Goal: Task Accomplishment & Management: Manage account settings

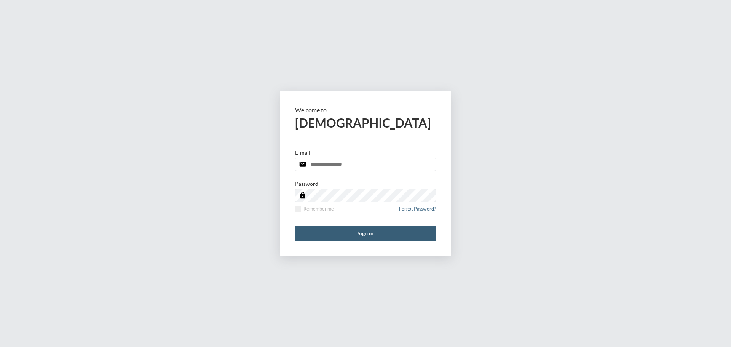
click at [378, 166] on input "email" at bounding box center [365, 164] width 141 height 13
type input "**********"
click at [299, 208] on span at bounding box center [298, 209] width 6 height 6
click at [342, 232] on button "Sign in" at bounding box center [365, 233] width 141 height 15
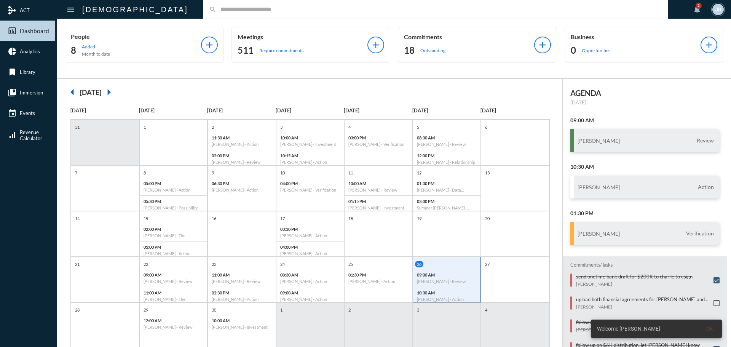
click at [217, 11] on input "text" at bounding box center [440, 9] width 446 height 6
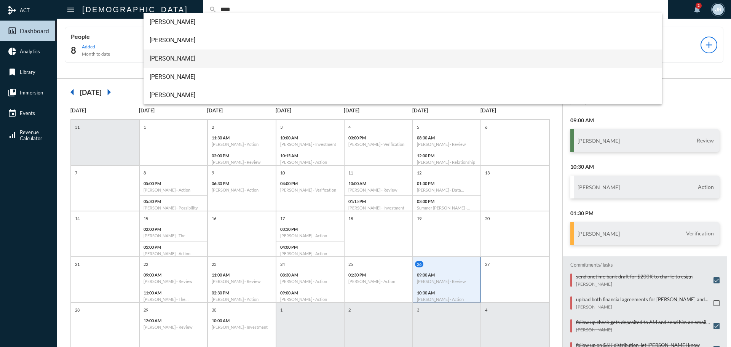
type input "****"
click at [167, 56] on span "Fred Sims" at bounding box center [403, 59] width 507 height 18
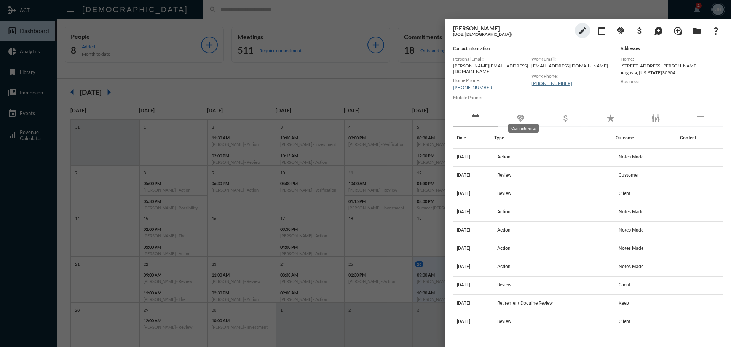
click at [523, 115] on mat-icon "handshake" at bounding box center [520, 118] width 9 height 9
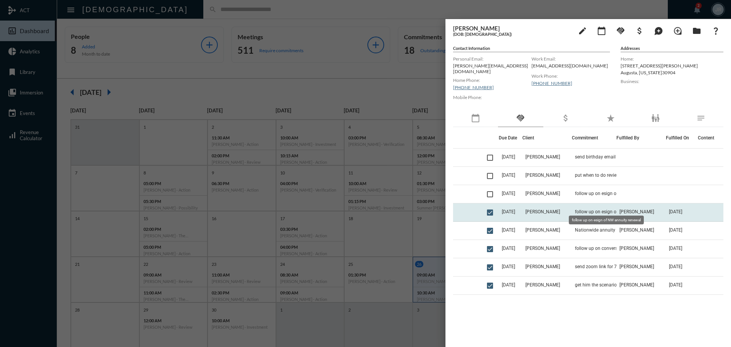
click at [582, 203] on td "follow up on esign of NW annuity renewal" at bounding box center [594, 212] width 45 height 18
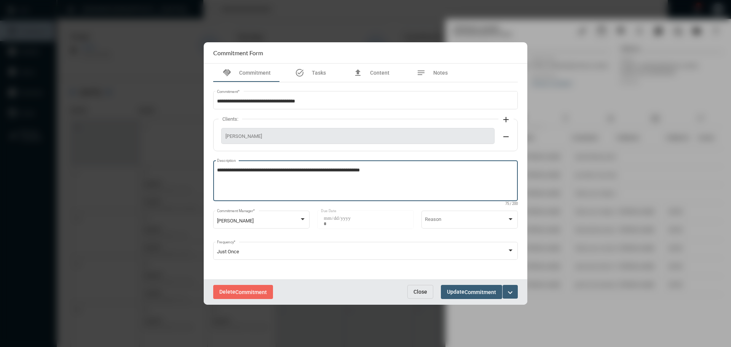
click at [393, 171] on textarea "**********" at bounding box center [365, 182] width 297 height 30
type textarea "**********"
click at [459, 294] on span "Update Commitment" at bounding box center [471, 292] width 49 height 6
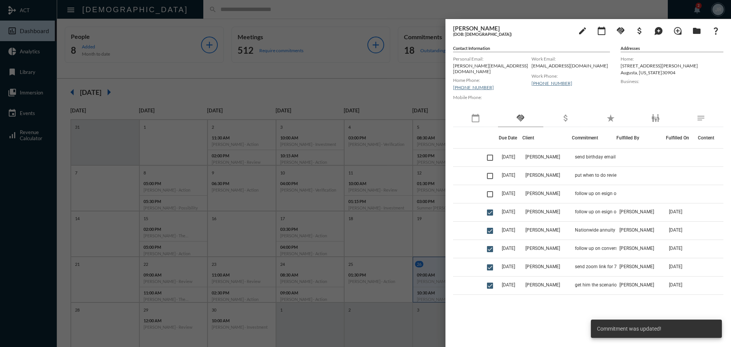
click at [206, 13] on div at bounding box center [365, 173] width 731 height 347
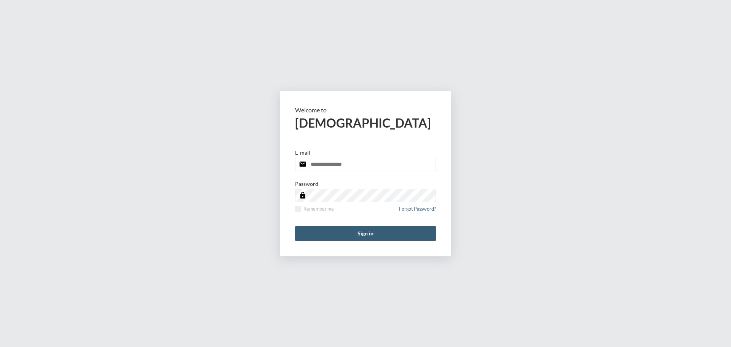
click at [367, 164] on input "email" at bounding box center [365, 164] width 141 height 13
type input "**********"
click at [298, 211] on span at bounding box center [298, 209] width 6 height 6
click at [315, 240] on button "Sign in" at bounding box center [365, 233] width 141 height 15
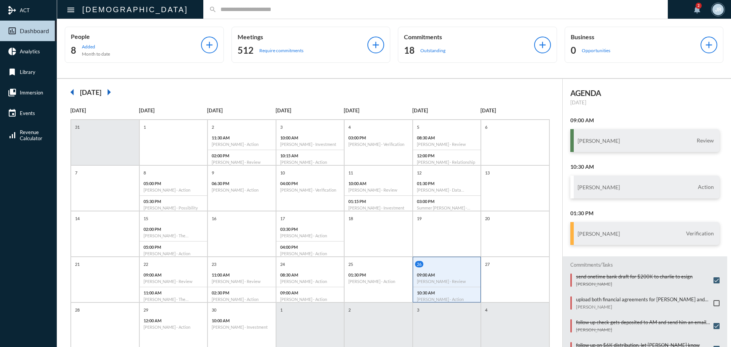
click at [203, 5] on div "search" at bounding box center [435, 9] width 465 height 19
click at [213, 16] on div "search" at bounding box center [435, 9] width 465 height 19
click at [207, 5] on div "search" at bounding box center [435, 9] width 465 height 19
click at [217, 10] on input "text" at bounding box center [440, 9] width 446 height 6
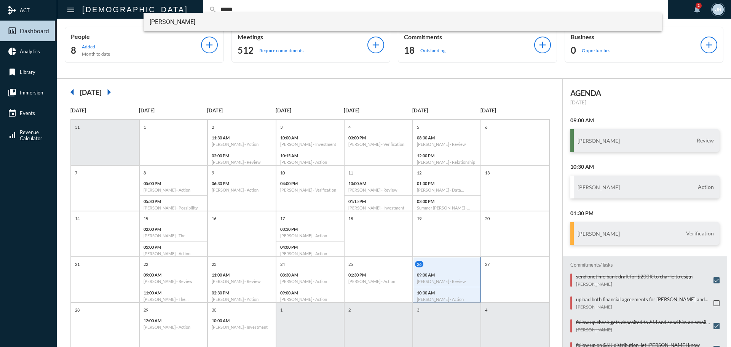
type input "*****"
click at [179, 21] on span "[PERSON_NAME]" at bounding box center [403, 22] width 507 height 18
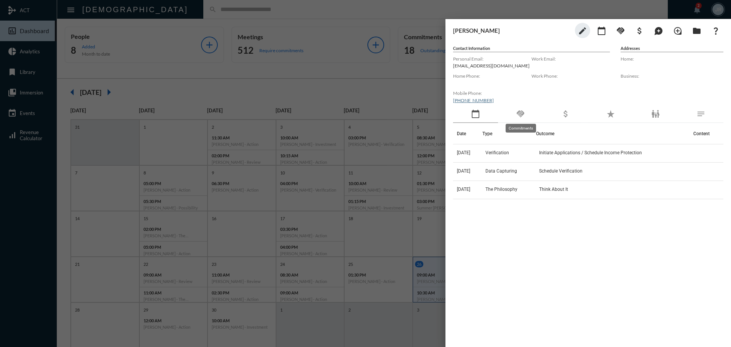
click at [521, 112] on mat-icon "handshake" at bounding box center [520, 113] width 9 height 9
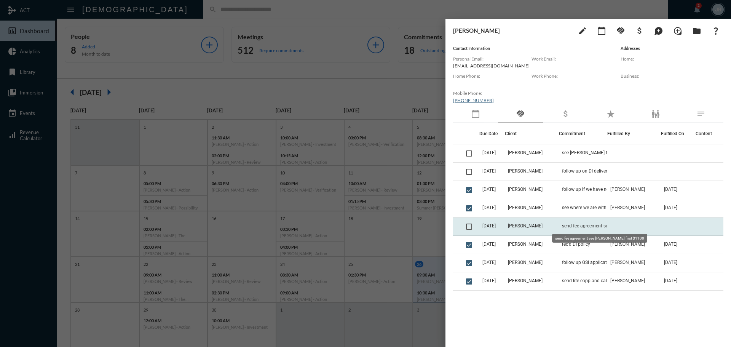
click at [575, 222] on td "send fee agreement see [PERSON_NAME] first $1100" at bounding box center [583, 226] width 48 height 18
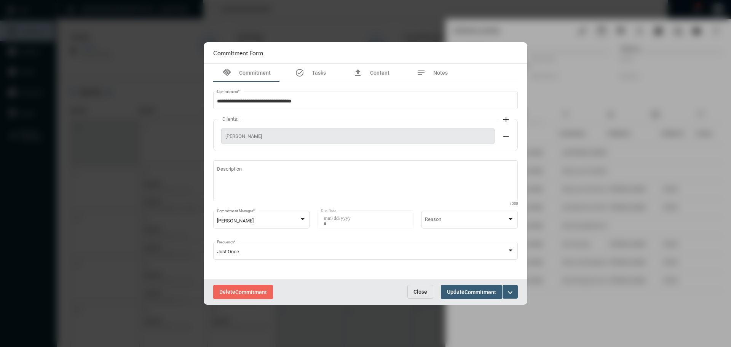
click at [426, 291] on span "Close" at bounding box center [421, 292] width 14 height 6
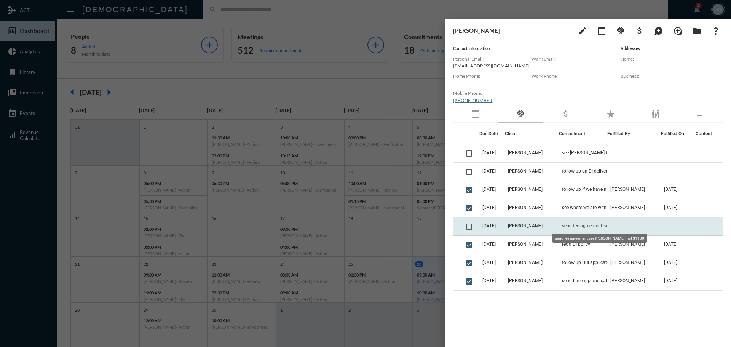
click at [569, 225] on span "send fee agreement see [PERSON_NAME] first $1100" at bounding box center [600, 225] width 76 height 5
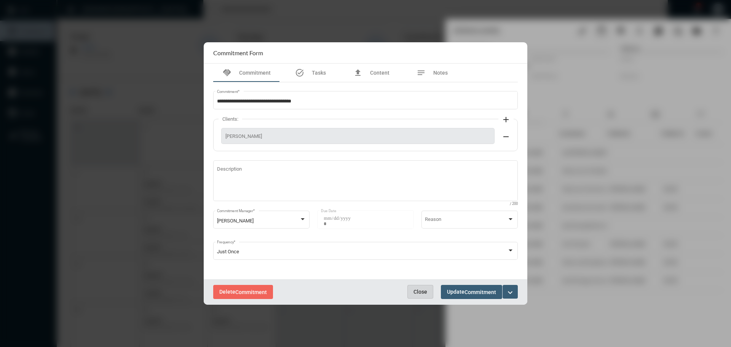
click at [423, 293] on span "Close" at bounding box center [421, 292] width 14 height 6
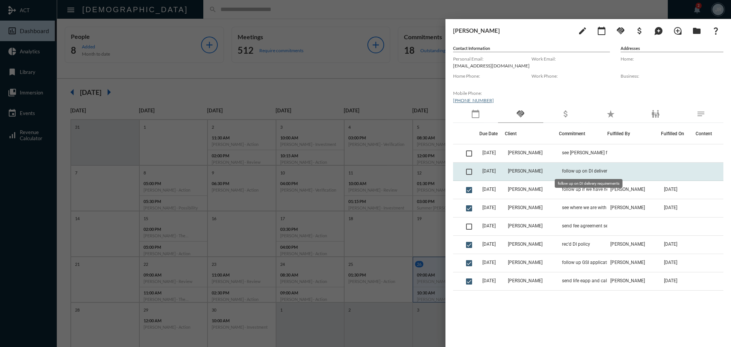
click at [577, 171] on span "follow up on DI delivery requirements" at bounding box center [600, 170] width 76 height 5
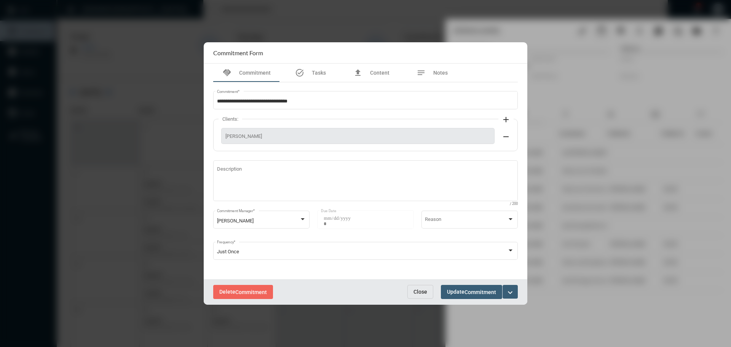
click at [425, 293] on span "Close" at bounding box center [421, 292] width 14 height 6
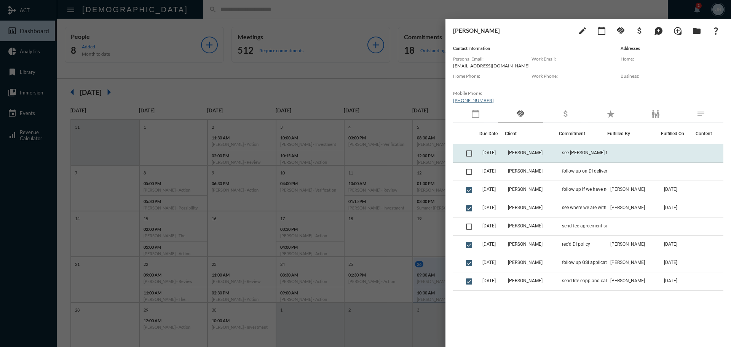
click at [543, 153] on td "[PERSON_NAME]" at bounding box center [532, 153] width 54 height 18
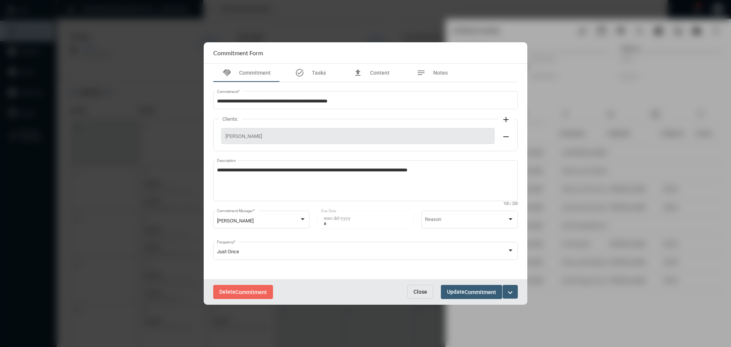
click at [419, 288] on button "Close" at bounding box center [421, 292] width 26 height 14
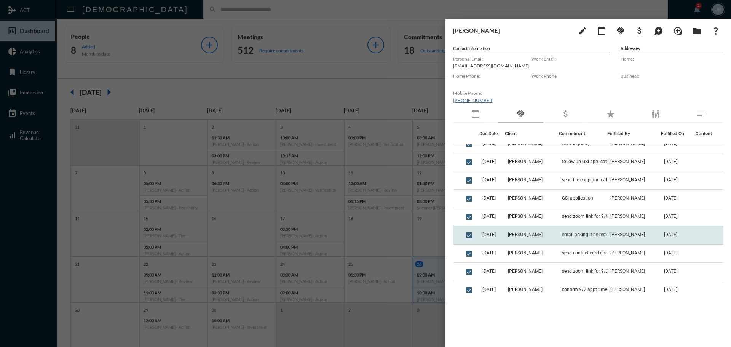
scroll to position [114, 0]
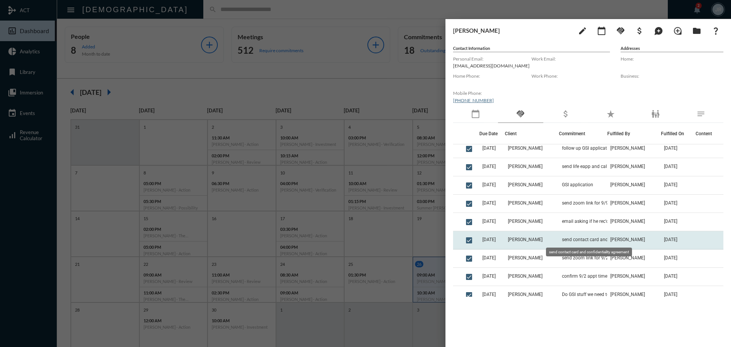
click at [562, 238] on span "send contact card and confidentiality agreement" at bounding box center [600, 239] width 76 height 5
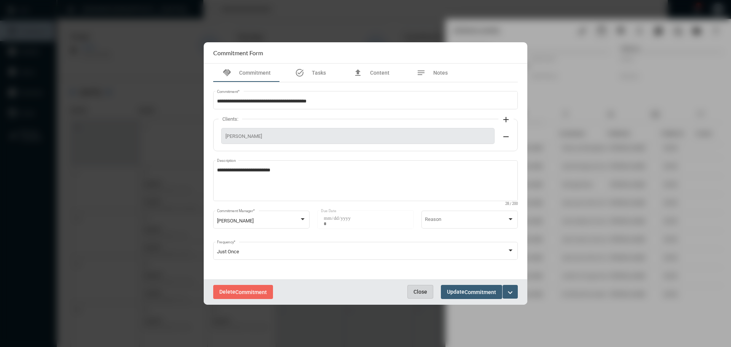
click at [417, 291] on span "Close" at bounding box center [421, 292] width 14 height 6
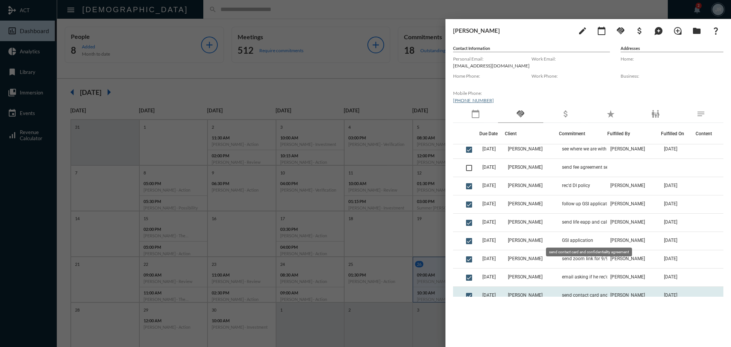
scroll to position [0, 0]
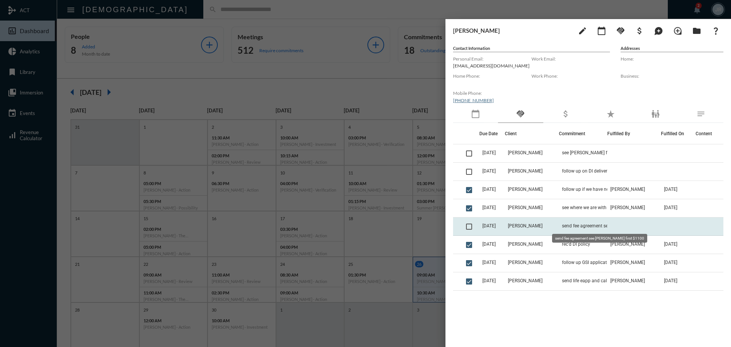
click at [567, 223] on span "send fee agreement see [PERSON_NAME] first $1100" at bounding box center [600, 225] width 76 height 5
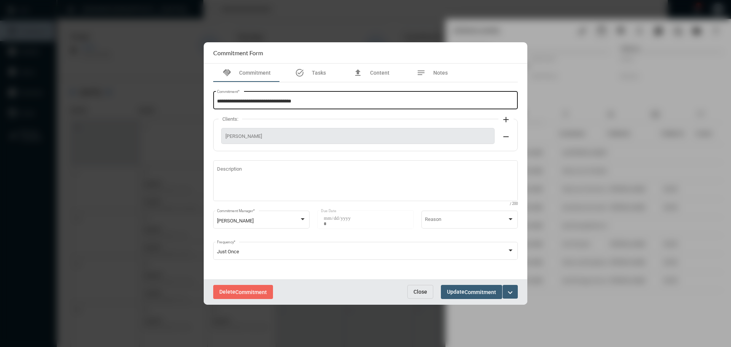
click at [310, 102] on input "**********" at bounding box center [365, 102] width 297 height 6
type input "**********"
click at [463, 290] on span "Update Commitment" at bounding box center [471, 292] width 49 height 6
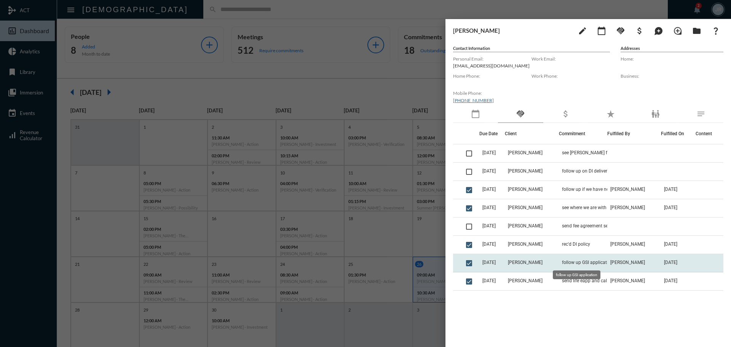
click at [564, 264] on span "follow up GSI application" at bounding box center [587, 262] width 51 height 5
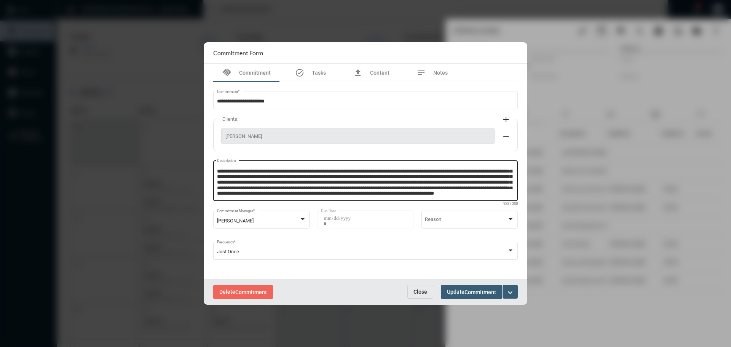
scroll to position [16, 0]
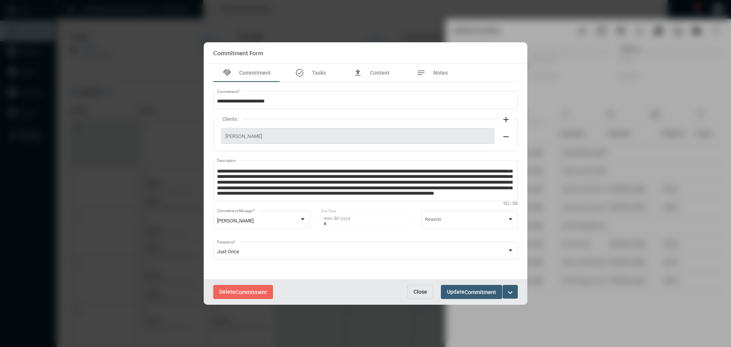
click at [414, 287] on button "Close" at bounding box center [421, 292] width 26 height 14
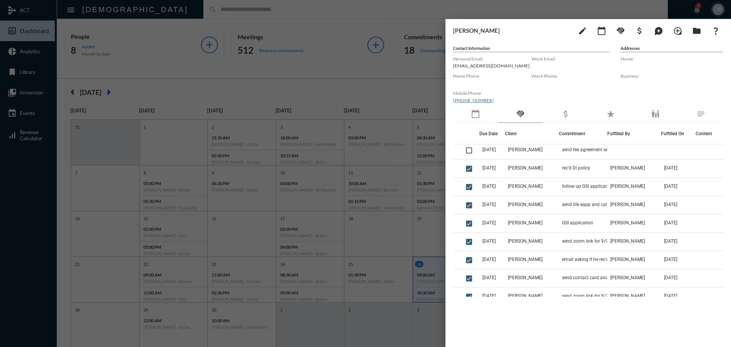
scroll to position [114, 0]
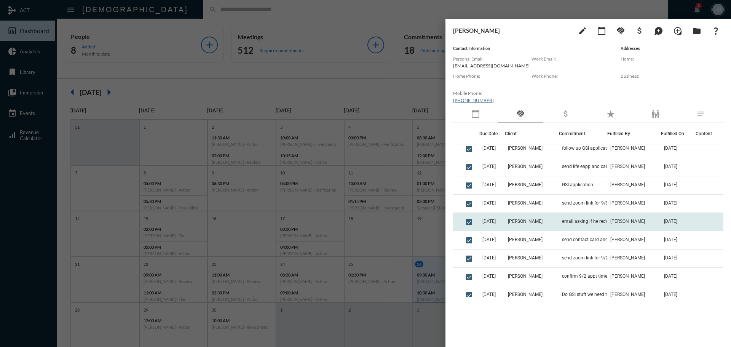
click at [611, 219] on span "[PERSON_NAME]" at bounding box center [628, 221] width 35 height 5
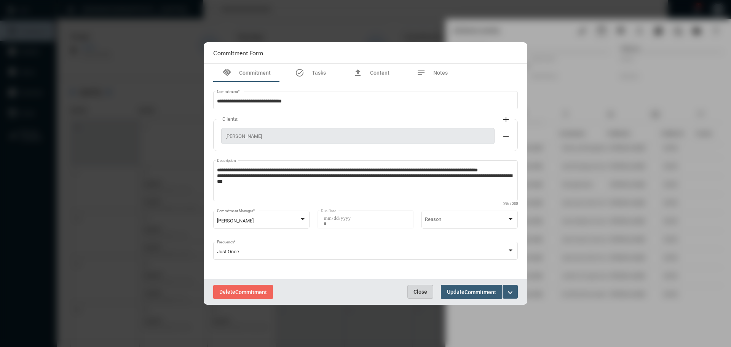
click at [421, 292] on span "Close" at bounding box center [421, 292] width 14 height 6
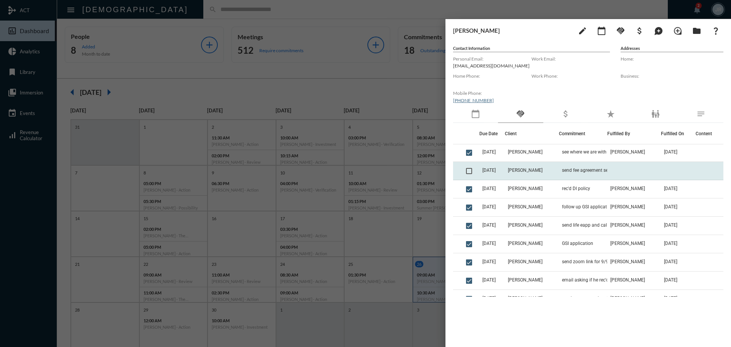
scroll to position [0, 0]
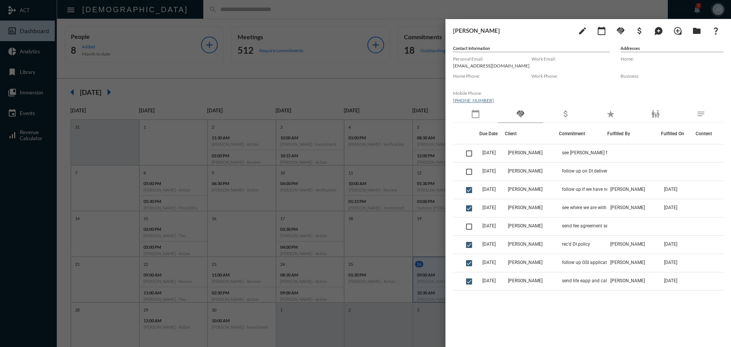
click at [206, 12] on div at bounding box center [365, 173] width 731 height 347
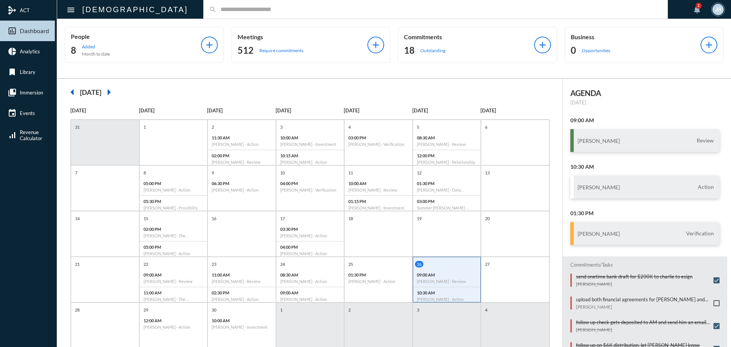
click at [217, 11] on input "text" at bounding box center [440, 9] width 446 height 6
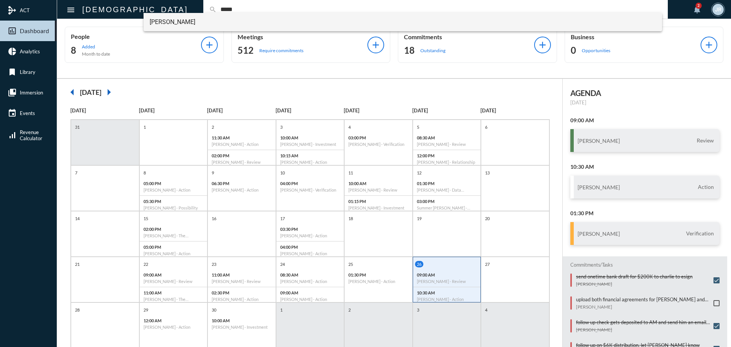
type input "*****"
click at [171, 20] on span "[PERSON_NAME]" at bounding box center [403, 22] width 507 height 18
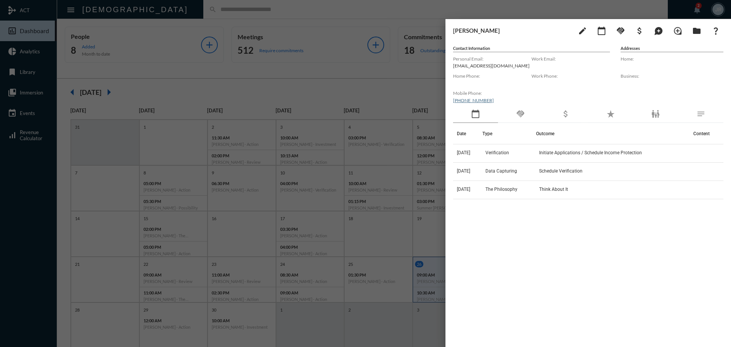
click at [518, 104] on div "Mobile Phone: [PHONE_NUMBER]" at bounding box center [492, 96] width 78 height 17
click at [536, 126] on th "Type" at bounding box center [510, 133] width 54 height 21
click at [534, 119] on div "handshake" at bounding box center [520, 115] width 45 height 18
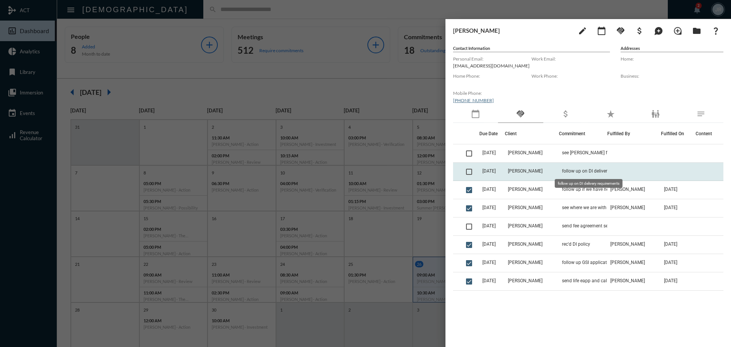
click at [569, 169] on span "follow up on DI delivery requirements" at bounding box center [600, 170] width 76 height 5
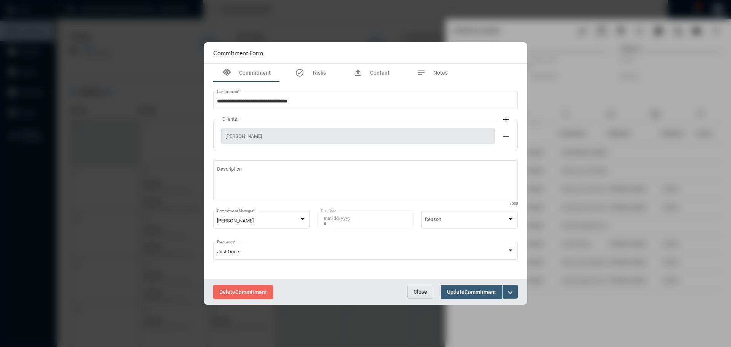
click at [424, 291] on span "Close" at bounding box center [421, 292] width 14 height 6
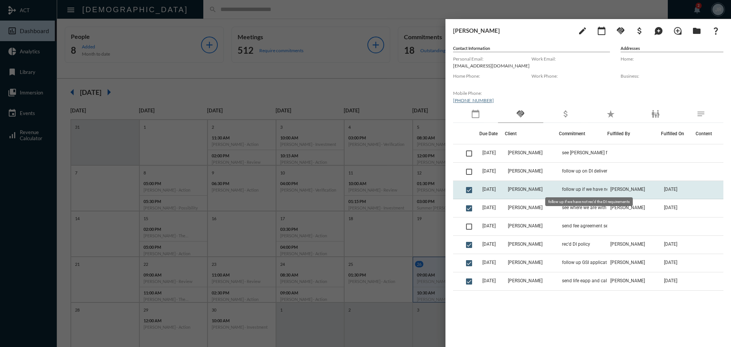
click at [574, 190] on span "follow up if we have not rec'd the DI requirements" at bounding box center [600, 189] width 76 height 5
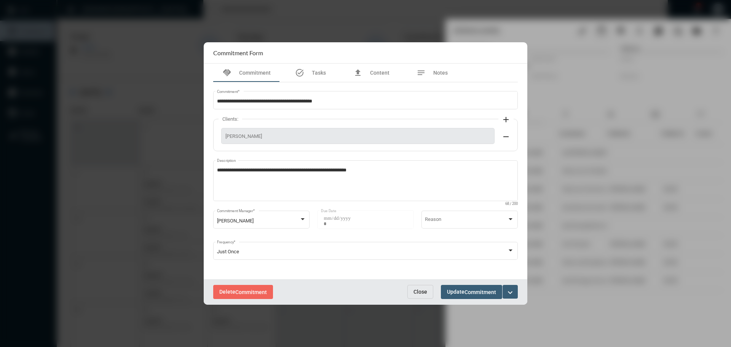
click at [416, 289] on span "Close" at bounding box center [421, 292] width 14 height 6
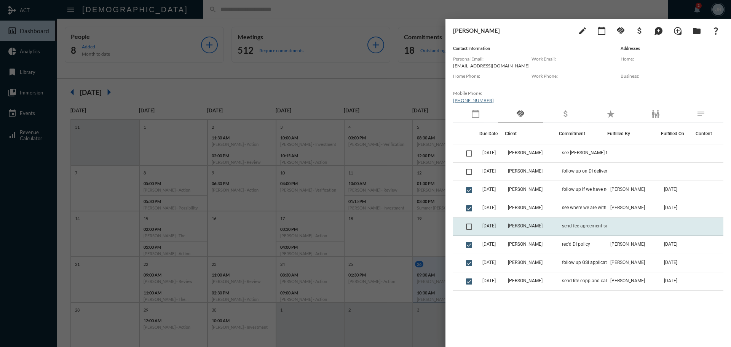
click at [548, 226] on td "[PERSON_NAME]" at bounding box center [532, 226] width 54 height 18
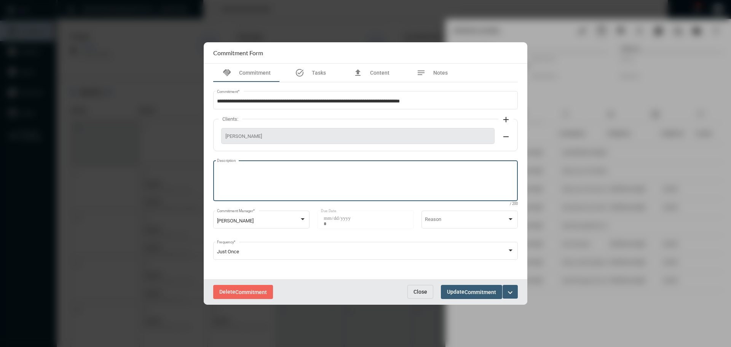
click at [247, 175] on textarea "Description" at bounding box center [365, 182] width 297 height 30
type textarea "**********"
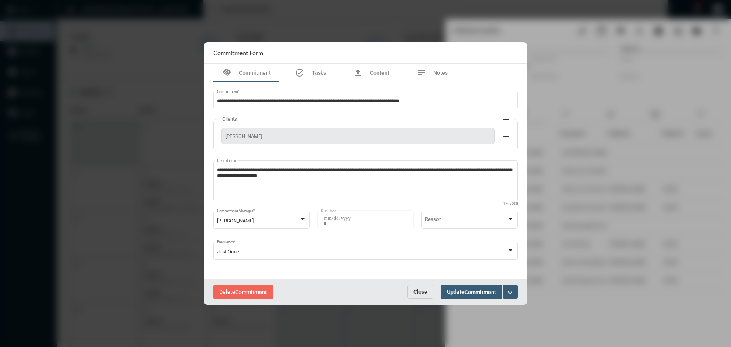
drag, startPoint x: 477, startPoint y: 276, endPoint x: 477, endPoint y: 287, distance: 11.4
click at [477, 285] on form "**********" at bounding box center [366, 173] width 324 height 262
click at [477, 287] on button "Update Commitment" at bounding box center [471, 292] width 61 height 14
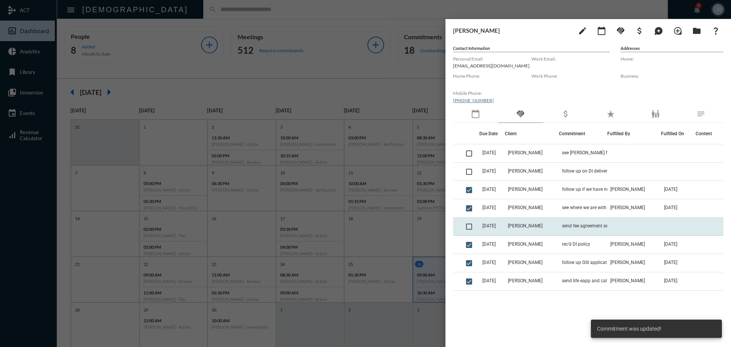
click at [471, 228] on span at bounding box center [469, 227] width 6 height 6
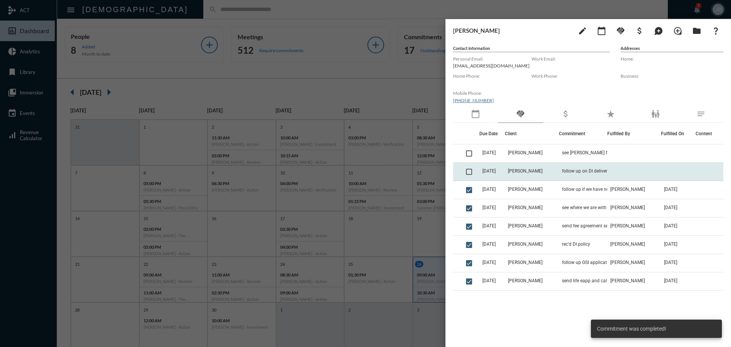
click at [563, 166] on td "follow up on DI delivery requirements" at bounding box center [583, 172] width 48 height 18
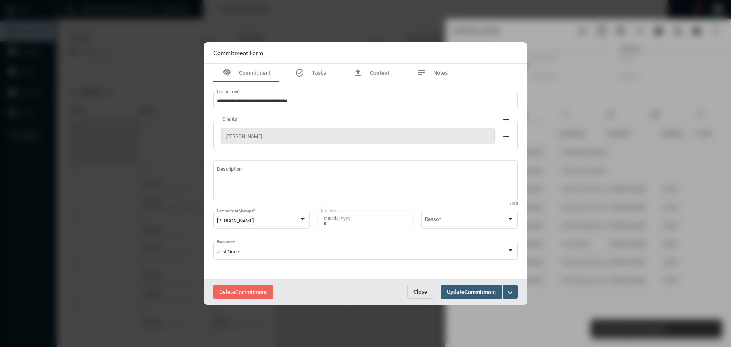
click at [438, 284] on div "Delete Commitment Close Update Commitment expand_more" at bounding box center [366, 292] width 324 height 26
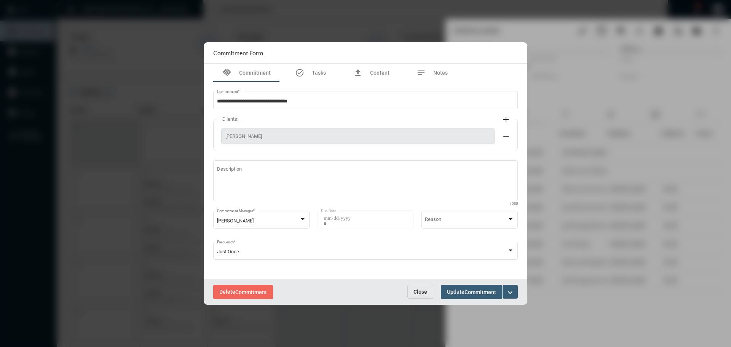
drag, startPoint x: 416, startPoint y: 292, endPoint x: 433, endPoint y: 297, distance: 17.8
click at [417, 291] on span "Close" at bounding box center [421, 292] width 14 height 6
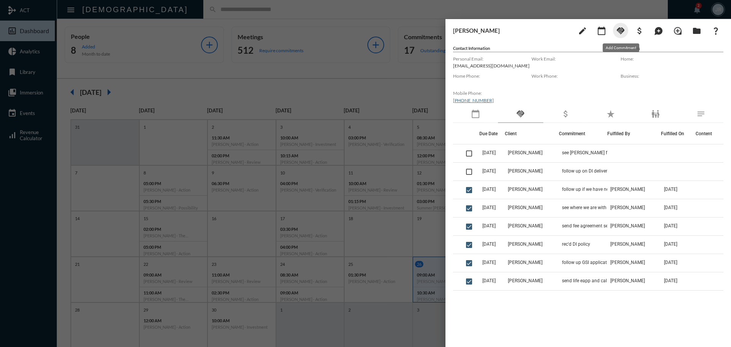
click at [625, 32] on mat-icon "handshake" at bounding box center [620, 30] width 9 height 9
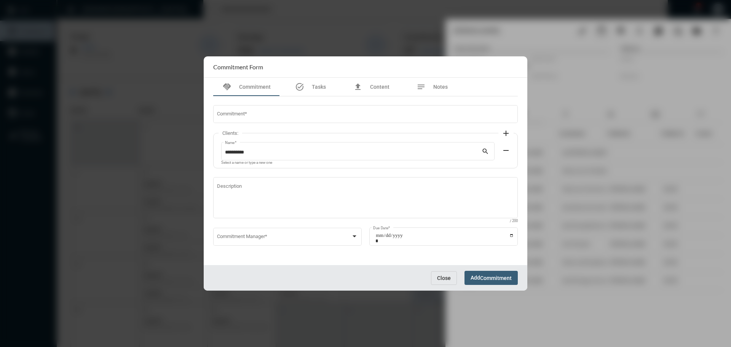
click at [444, 276] on span "Close" at bounding box center [444, 278] width 14 height 6
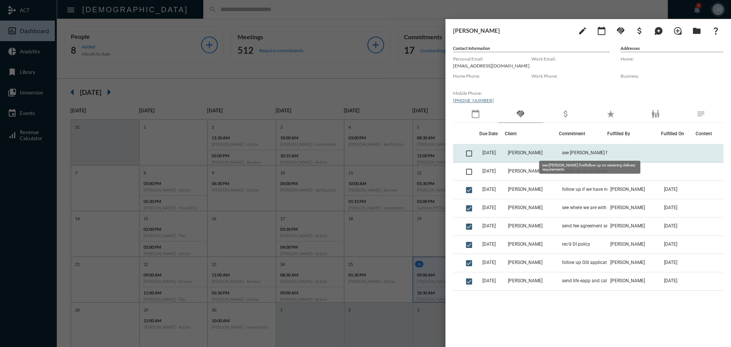
click at [579, 150] on span "see [PERSON_NAME] firstfollow up on receiving delivery requirements" at bounding box center [600, 152] width 76 height 5
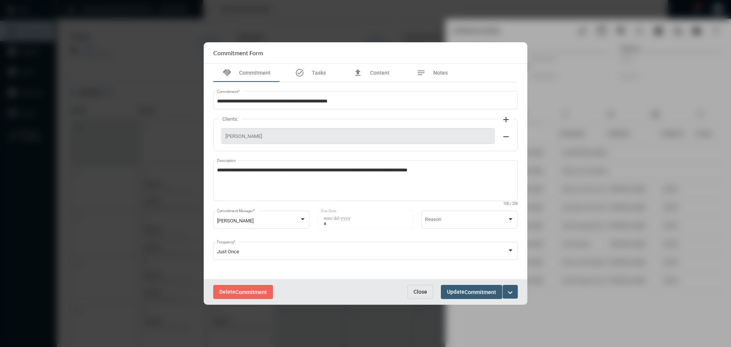
click at [418, 288] on button "Close" at bounding box center [421, 292] width 26 height 14
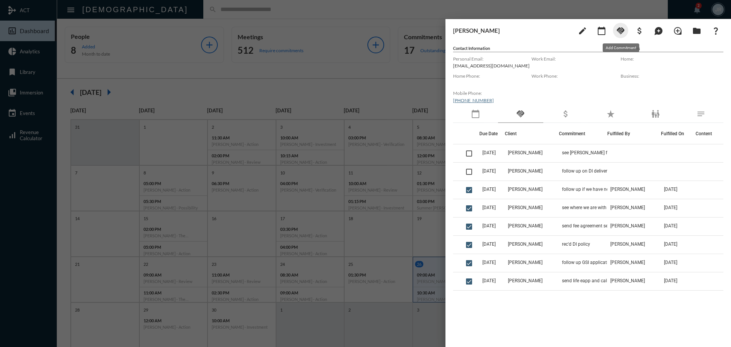
click at [622, 27] on mat-icon "handshake" at bounding box center [620, 30] width 9 height 9
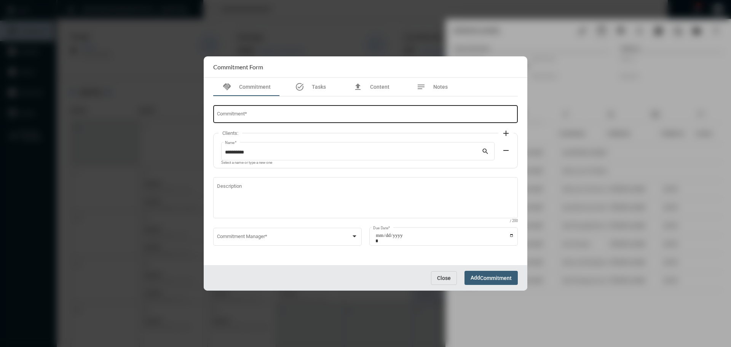
click at [277, 110] on div "Commitment *" at bounding box center [365, 113] width 297 height 19
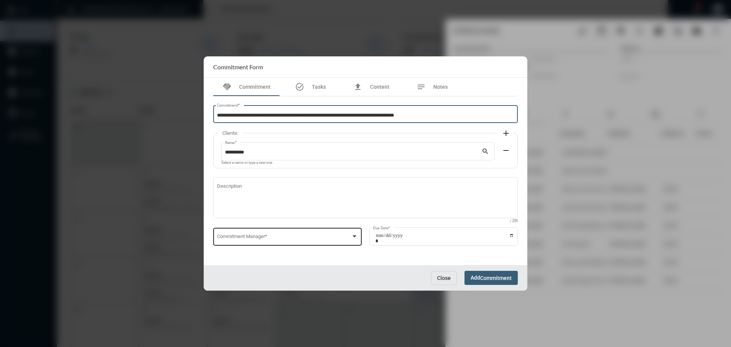
type input "**********"
click at [273, 231] on div "Commitment Manager *" at bounding box center [287, 235] width 141 height 19
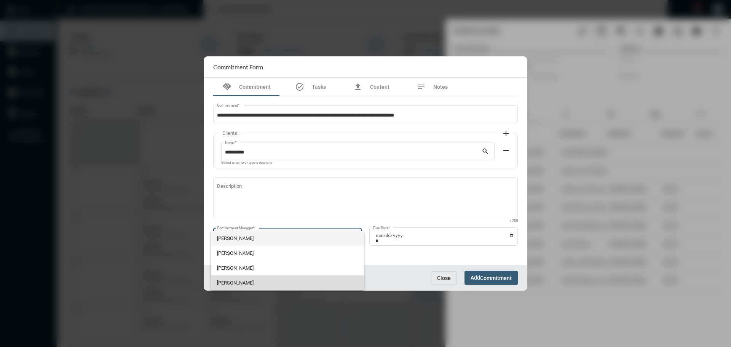
click at [257, 284] on span "[PERSON_NAME]" at bounding box center [287, 282] width 141 height 15
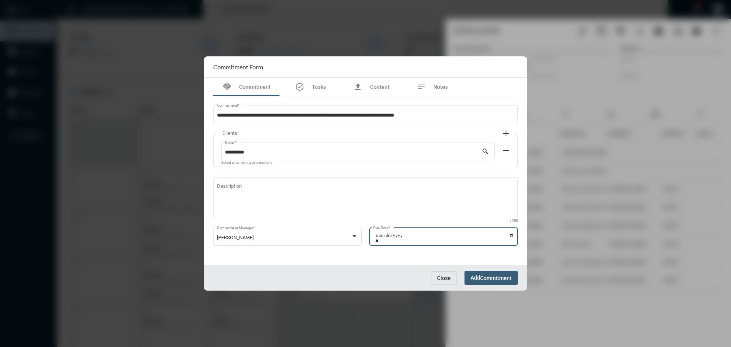
click at [512, 235] on input "Due Date *" at bounding box center [445, 238] width 139 height 11
type input "**********"
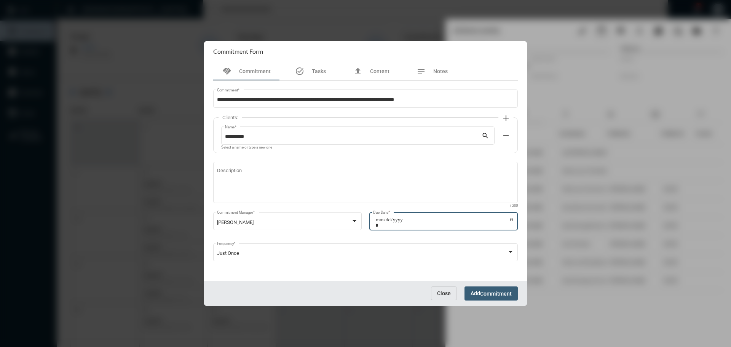
click at [482, 291] on span "Commitment" at bounding box center [496, 294] width 32 height 6
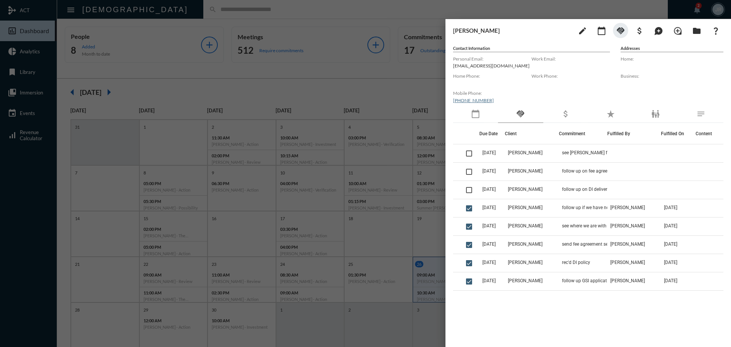
click at [331, 18] on div at bounding box center [365, 173] width 731 height 347
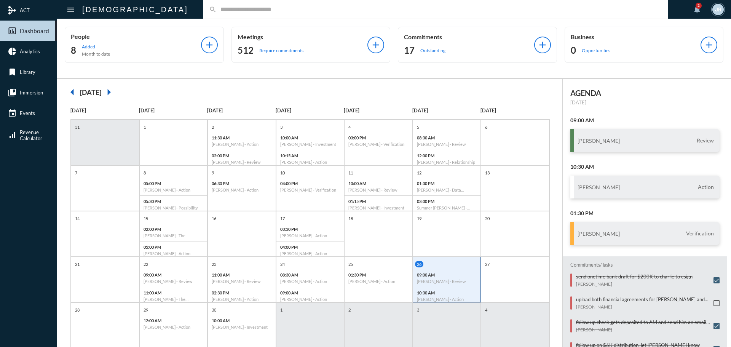
click at [217, 8] on input "text" at bounding box center [440, 9] width 446 height 6
drag, startPoint x: 422, startPoint y: 68, endPoint x: 422, endPoint y: 64, distance: 3.8
click at [422, 68] on div "People 8 Added Month to date add Meetings 512 Require commitments add Commitmen…" at bounding box center [394, 48] width 674 height 59
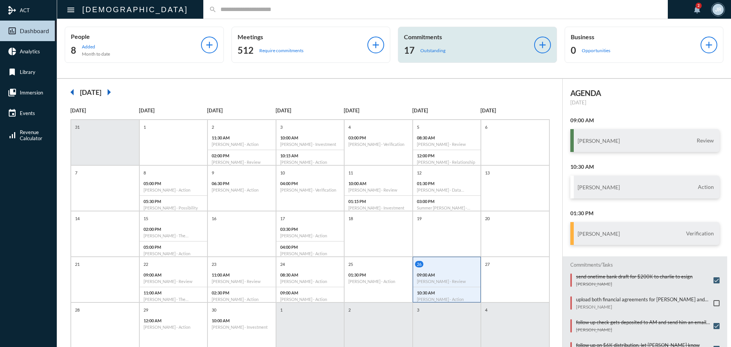
click at [421, 59] on div "Commitments 17 Outstanding add" at bounding box center [477, 45] width 159 height 36
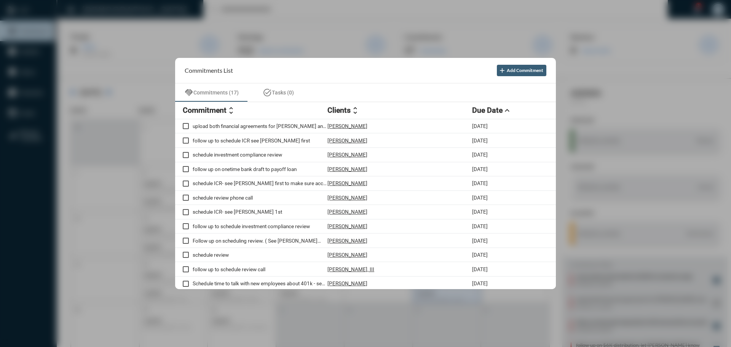
click at [378, 14] on div at bounding box center [365, 173] width 731 height 347
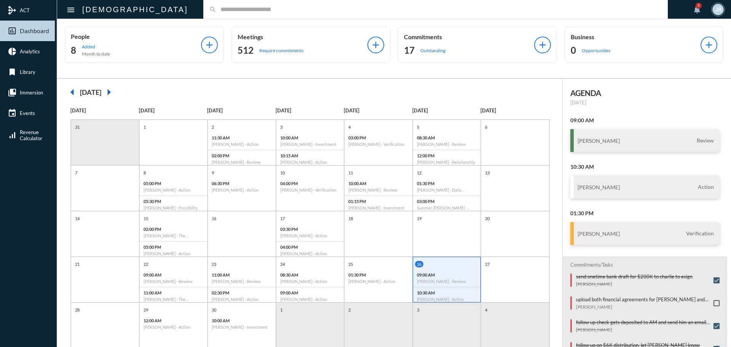
click at [217, 8] on input "text" at bounding box center [440, 9] width 446 height 6
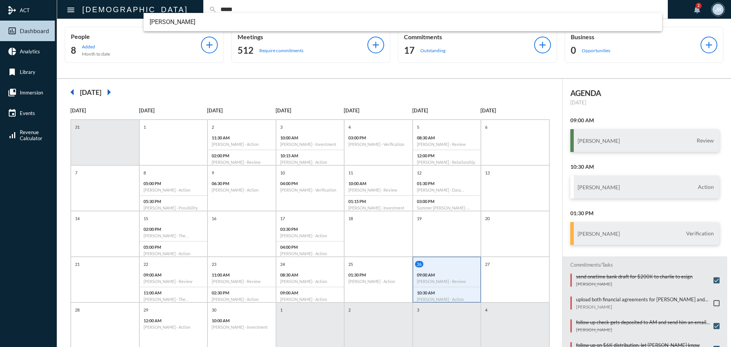
type input "*****"
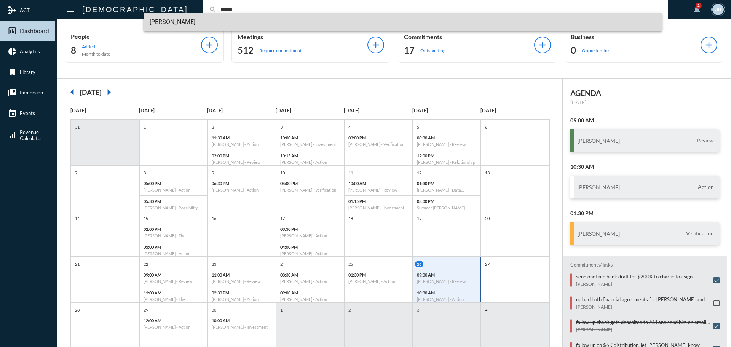
click at [181, 22] on span "[PERSON_NAME]" at bounding box center [403, 22] width 507 height 18
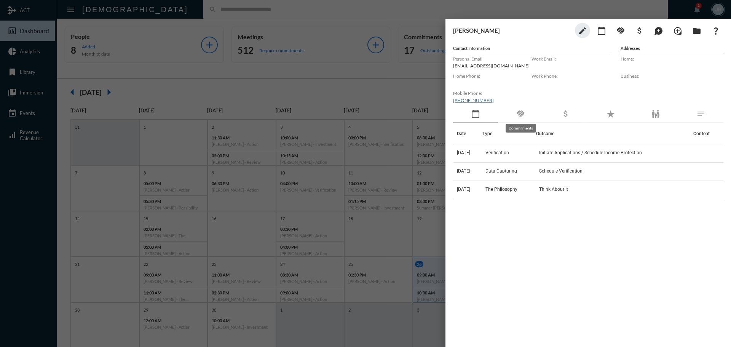
click at [523, 110] on mat-icon "handshake" at bounding box center [520, 113] width 9 height 9
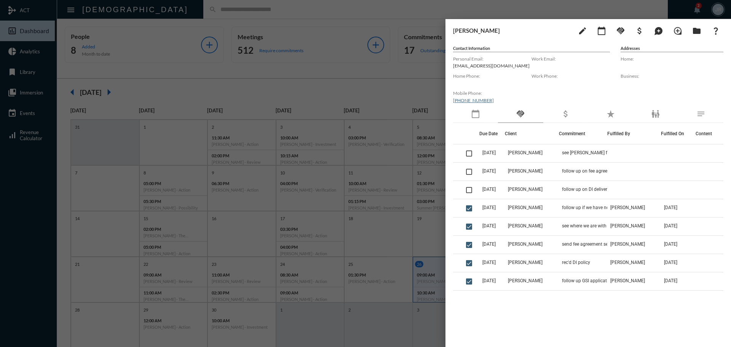
click at [153, 11] on div at bounding box center [365, 173] width 731 height 347
